Goal: Transaction & Acquisition: Book appointment/travel/reservation

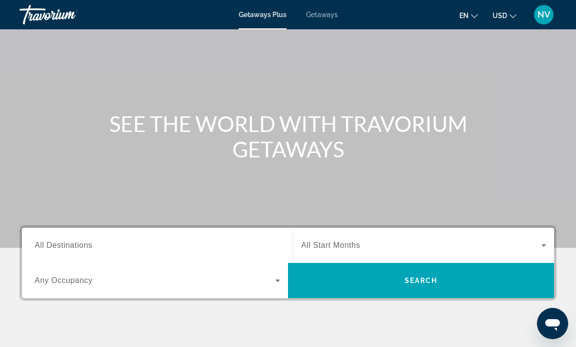
scroll to position [43, 0]
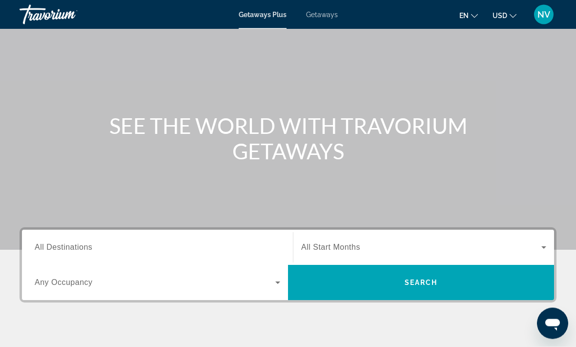
click at [319, 14] on span "Getaways" at bounding box center [322, 15] width 32 height 8
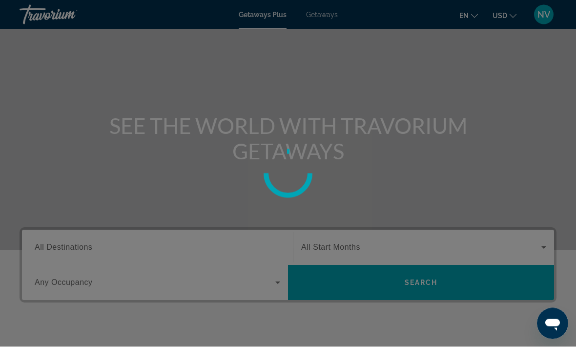
scroll to position [43, 0]
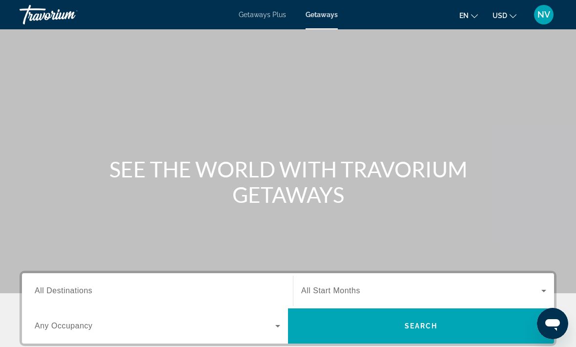
click at [69, 291] on span "All Destinations" at bounding box center [64, 290] width 58 height 8
click at [69, 291] on input "Destination All Destinations" at bounding box center [158, 291] width 246 height 12
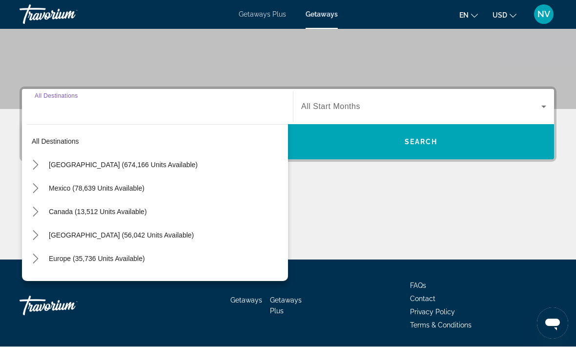
scroll to position [184, 0]
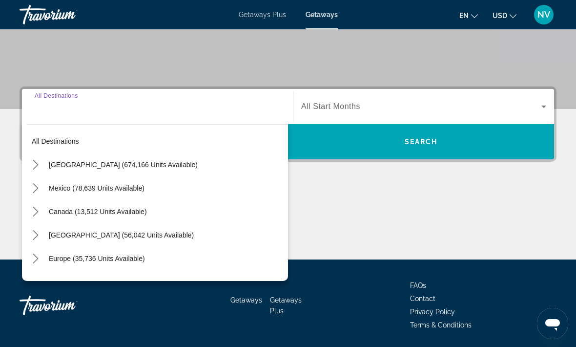
click at [76, 169] on span "Select destination: United States (674,166 units available)" at bounding box center [166, 164] width 244 height 23
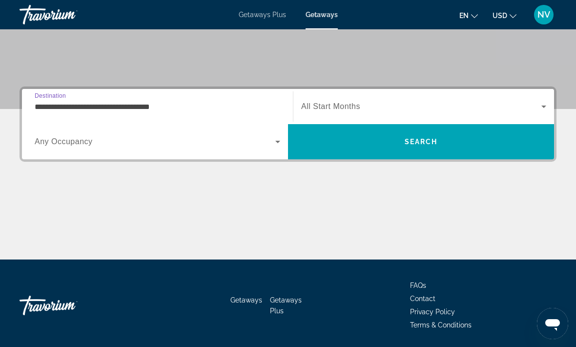
click at [48, 111] on input "**********" at bounding box center [158, 107] width 246 height 12
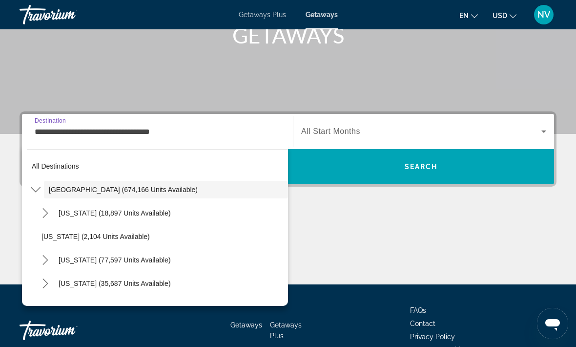
click at [106, 261] on span "[US_STATE] (77,597 units available)" at bounding box center [115, 260] width 112 height 8
type input "**********"
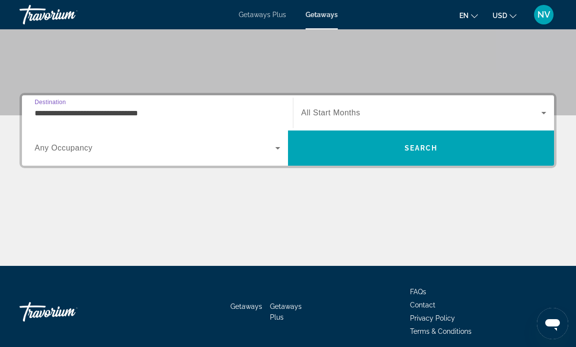
scroll to position [184, 0]
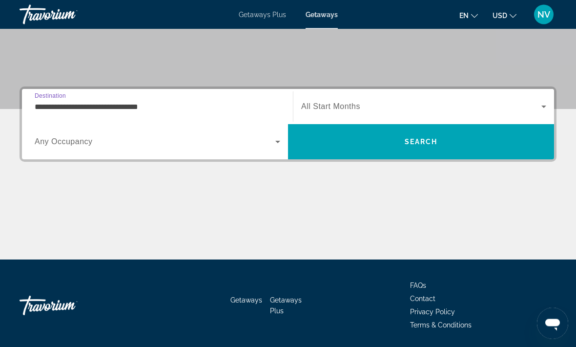
click at [543, 107] on icon "Search widget" at bounding box center [544, 107] width 12 height 12
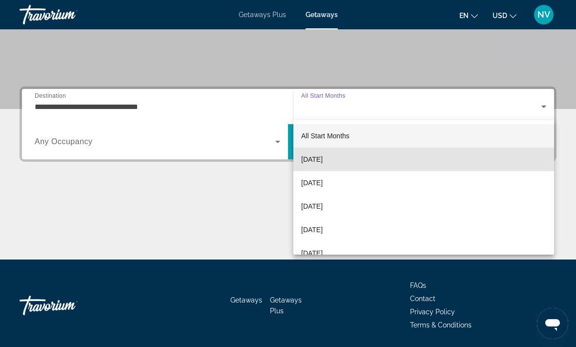
click at [509, 156] on mat-option "[DATE]" at bounding box center [424, 158] width 261 height 23
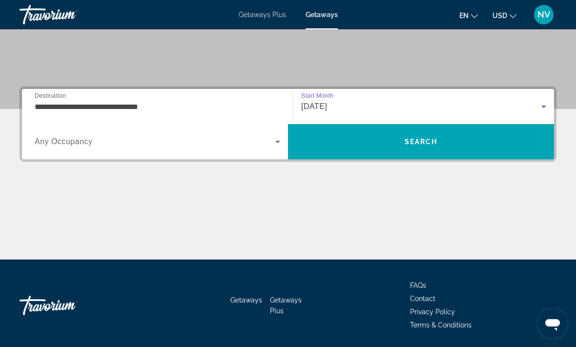
click at [483, 142] on span "Search" at bounding box center [421, 141] width 266 height 23
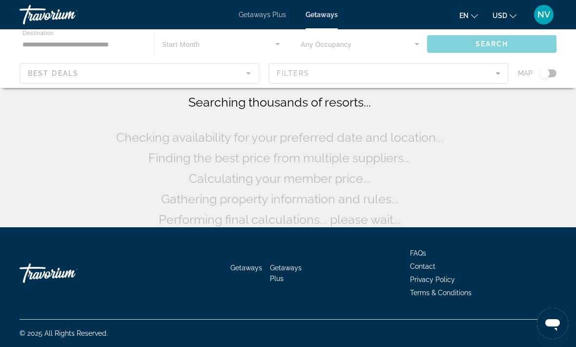
scroll to position [20, 0]
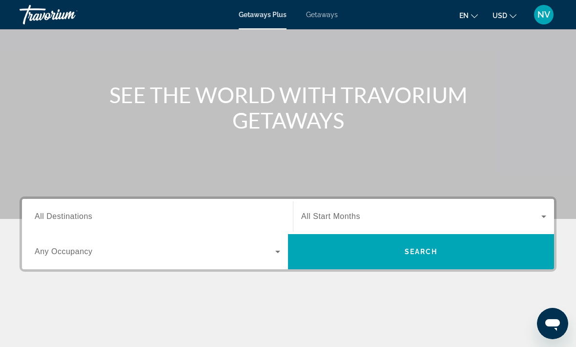
scroll to position [82, 0]
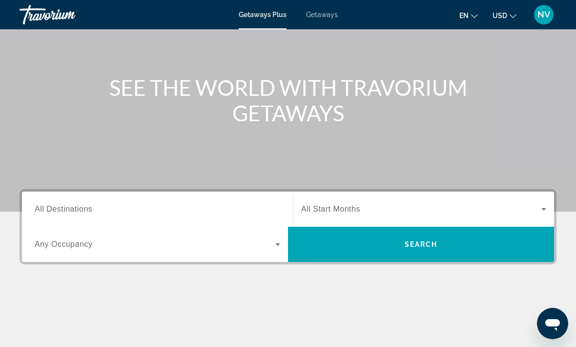
click at [73, 208] on span "All Destinations" at bounding box center [64, 209] width 58 height 8
click at [73, 208] on input "Destination All Destinations" at bounding box center [158, 210] width 246 height 12
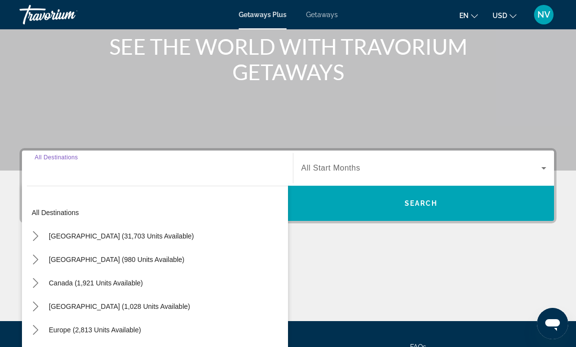
scroll to position [184, 0]
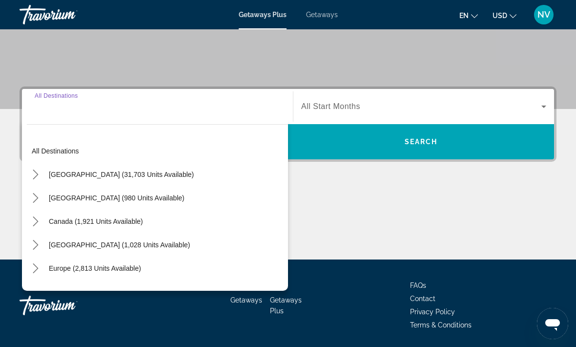
click at [105, 176] on span "[GEOGRAPHIC_DATA] (31,703 units available)" at bounding box center [121, 174] width 145 height 8
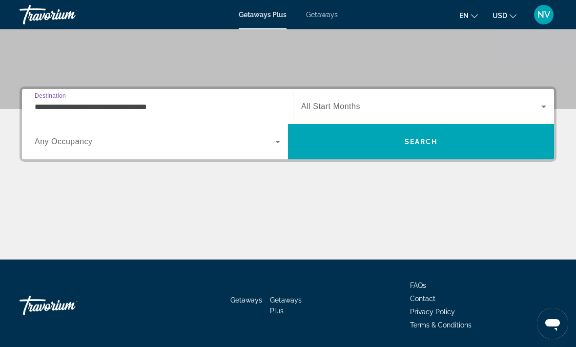
click at [95, 111] on input "**********" at bounding box center [158, 107] width 246 height 12
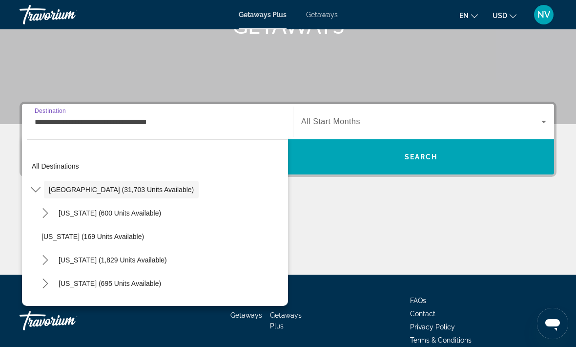
click at [105, 264] on span "Select destination: California (1,829 units available)" at bounding box center [113, 259] width 118 height 23
type input "**********"
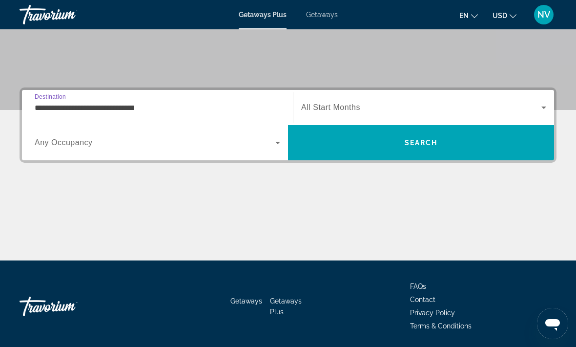
scroll to position [184, 0]
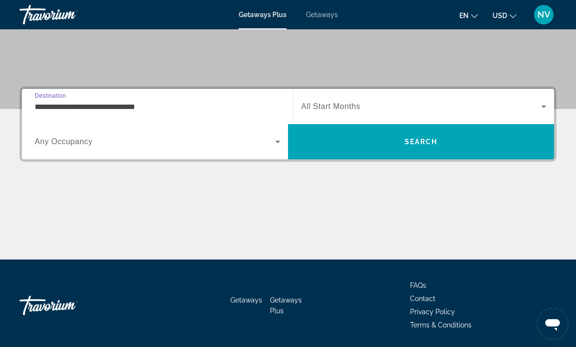
click at [546, 107] on icon "Search widget" at bounding box center [544, 107] width 12 height 12
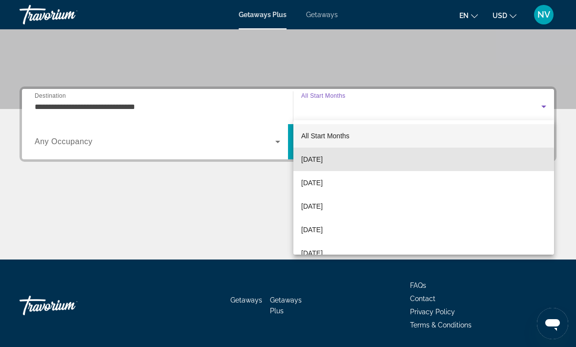
click at [323, 164] on span "[DATE]" at bounding box center [311, 159] width 21 height 12
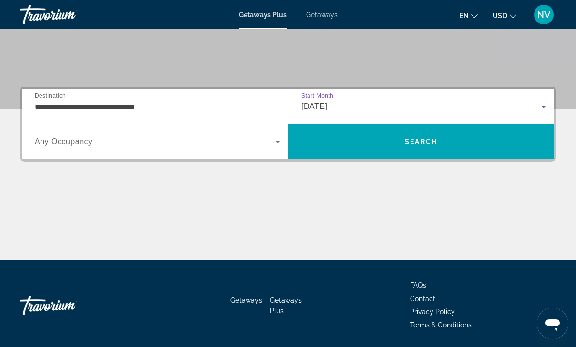
click at [426, 144] on span "Search" at bounding box center [421, 142] width 33 height 8
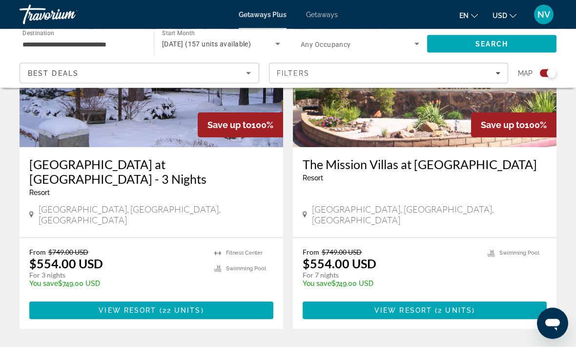
scroll to position [782, 0]
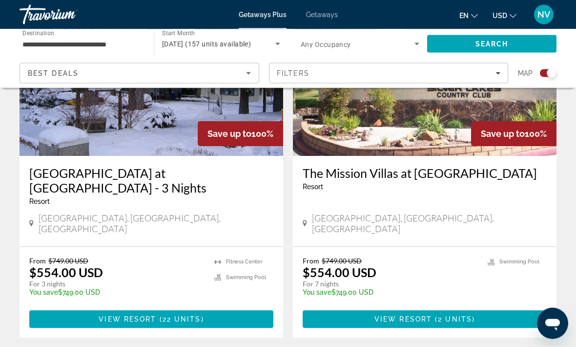
click at [325, 17] on span "Getaways" at bounding box center [322, 15] width 32 height 8
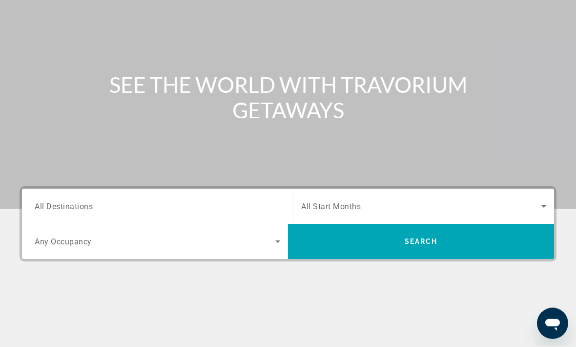
scroll to position [82, 0]
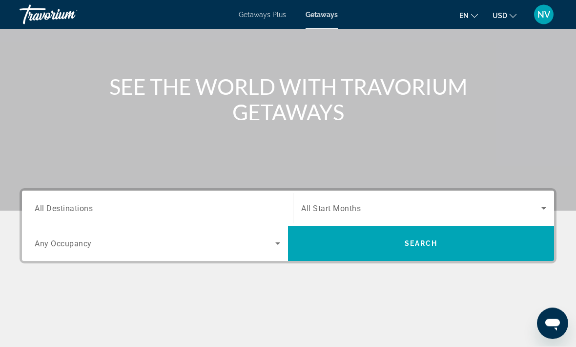
click at [74, 211] on span "All Destinations" at bounding box center [64, 208] width 58 height 9
click at [74, 211] on input "Destination All Destinations" at bounding box center [158, 209] width 246 height 12
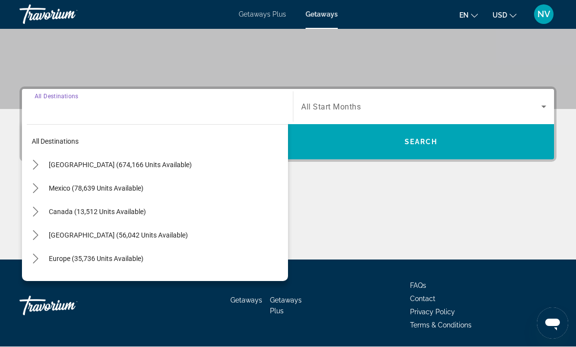
click at [118, 168] on span "[GEOGRAPHIC_DATA] (674,166 units available)" at bounding box center [120, 165] width 143 height 8
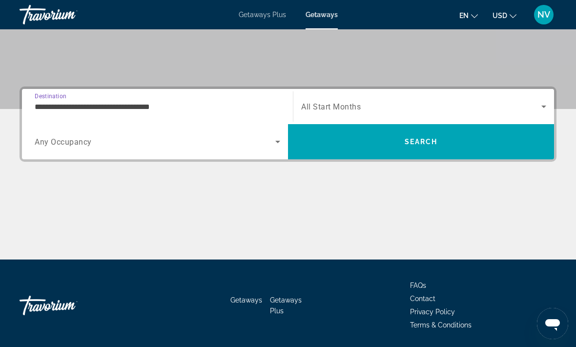
click at [125, 111] on input "**********" at bounding box center [158, 107] width 246 height 12
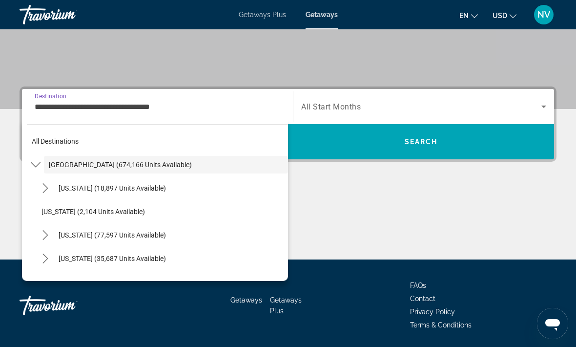
scroll to position [159, 0]
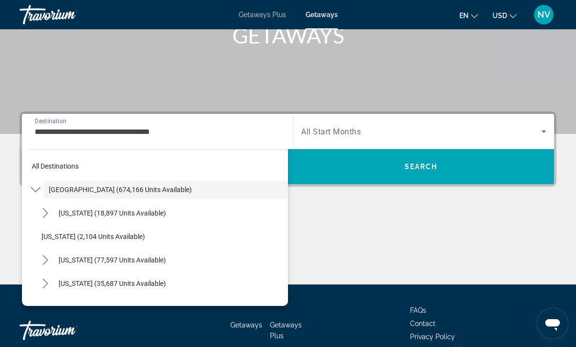
click at [125, 261] on span "[US_STATE] (77,597 units available)" at bounding box center [112, 260] width 107 height 8
type input "**********"
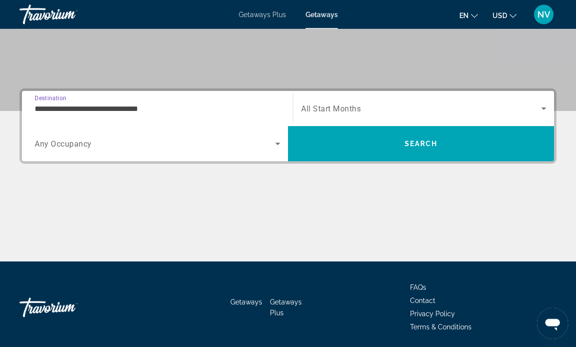
scroll to position [184, 0]
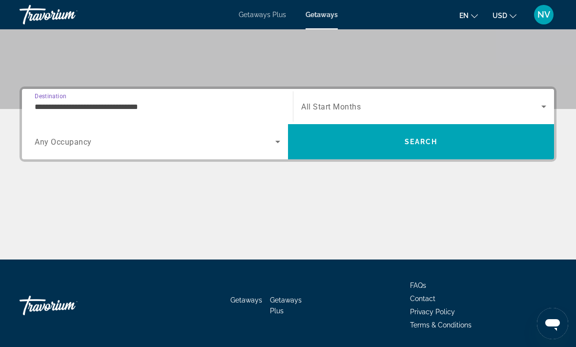
click at [549, 106] on icon "Search widget" at bounding box center [544, 107] width 12 height 12
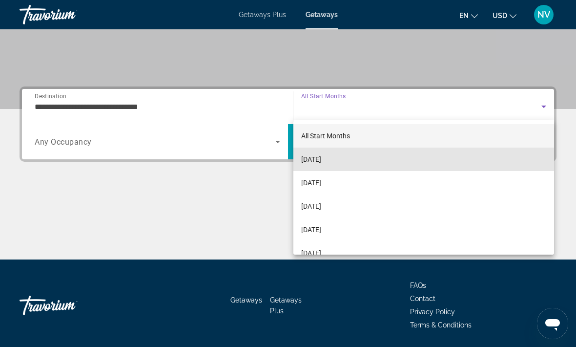
click at [462, 158] on mat-option "[DATE]" at bounding box center [424, 158] width 261 height 23
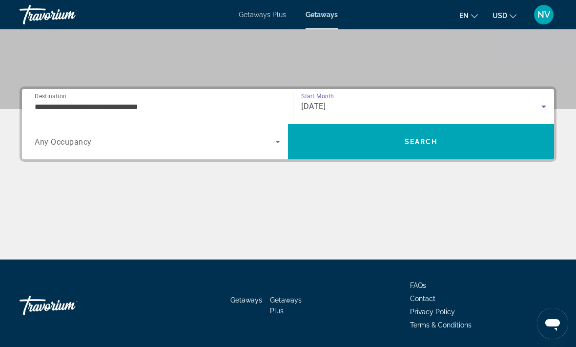
click at [478, 144] on span "Search" at bounding box center [421, 141] width 266 height 23
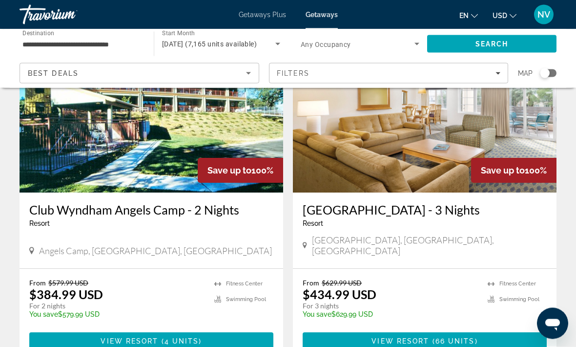
scroll to position [1861, 0]
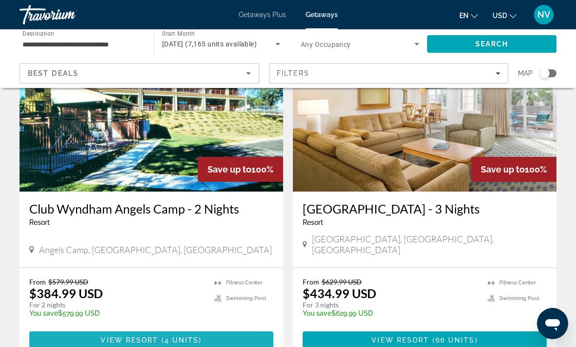
click at [206, 328] on span "Main content" at bounding box center [151, 339] width 244 height 23
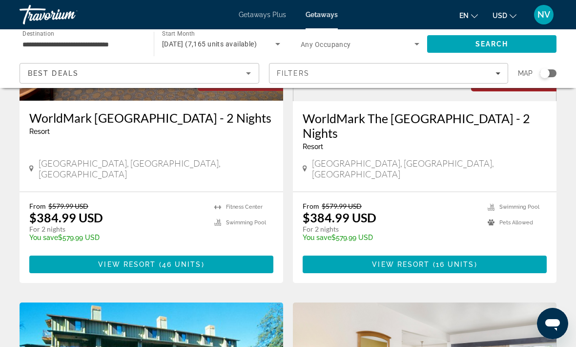
scroll to position [1598, 0]
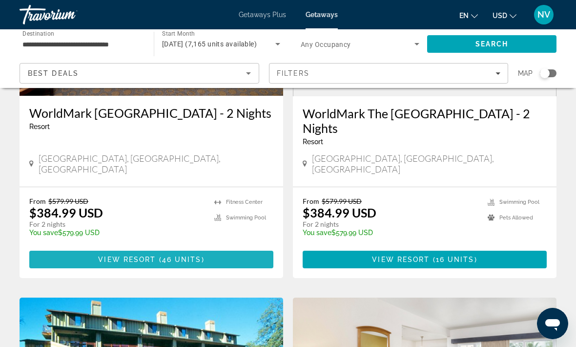
click at [87, 248] on span "Main content" at bounding box center [151, 259] width 244 height 23
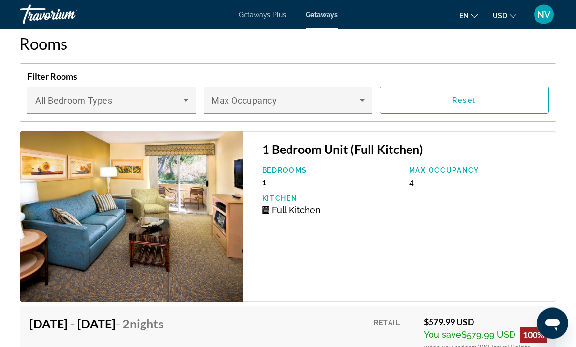
scroll to position [2111, 0]
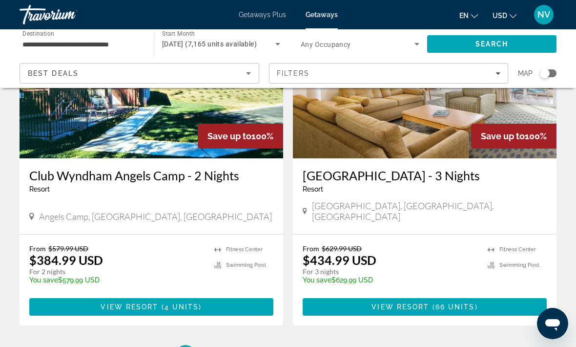
scroll to position [1940, 0]
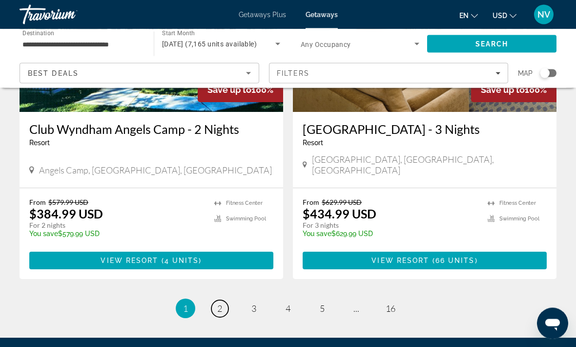
click at [220, 300] on link "page 2" at bounding box center [219, 308] width 17 height 17
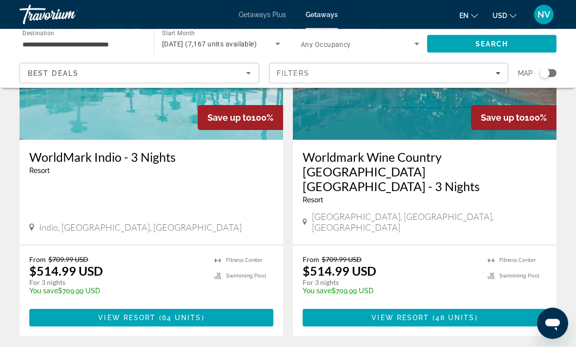
scroll to position [1939, 0]
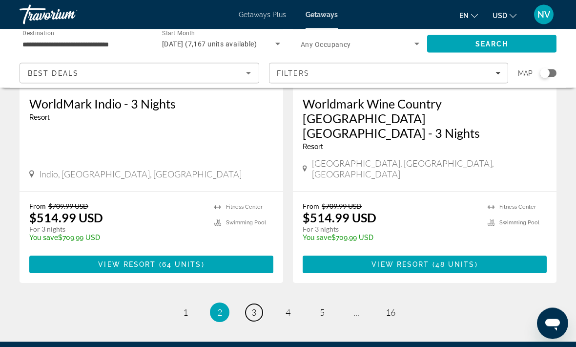
click at [253, 307] on span "3" at bounding box center [254, 312] width 5 height 11
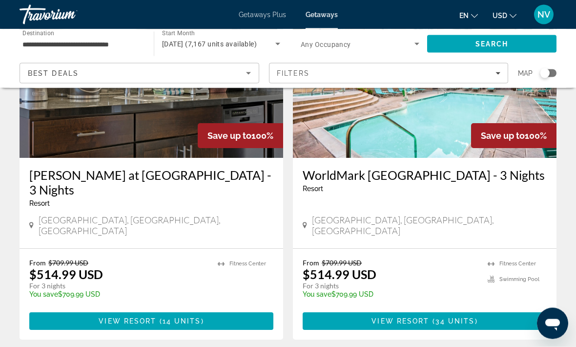
scroll to position [121, 0]
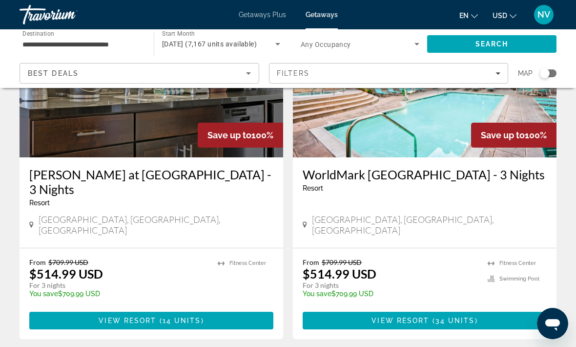
click at [431, 316] on span "Main content" at bounding box center [430, 320] width 3 height 8
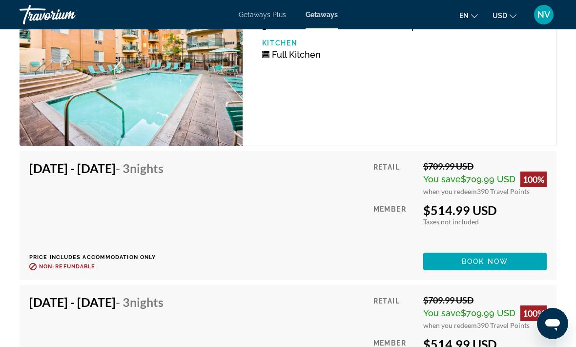
scroll to position [2261, 0]
